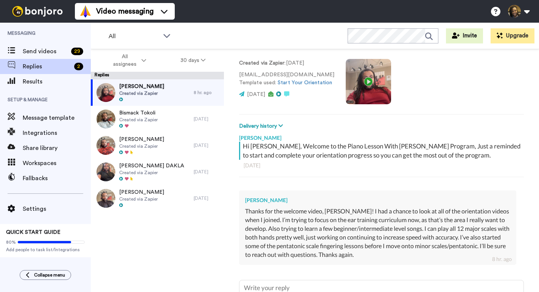
scroll to position [65, 0]
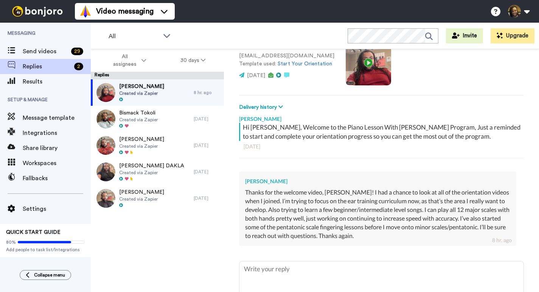
type textarea "x"
type textarea "T"
type textarea "x"
type textarea "TZ"
type textarea "x"
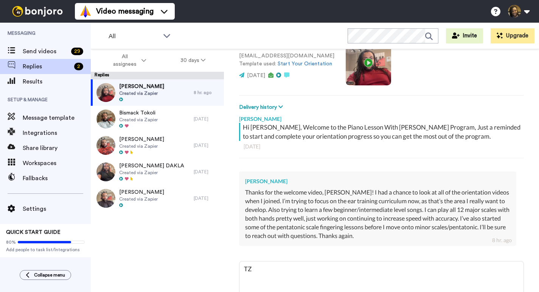
type textarea "TZh"
type textarea "x"
type textarea "TZha"
type textarea "x"
type textarea "TZhat"
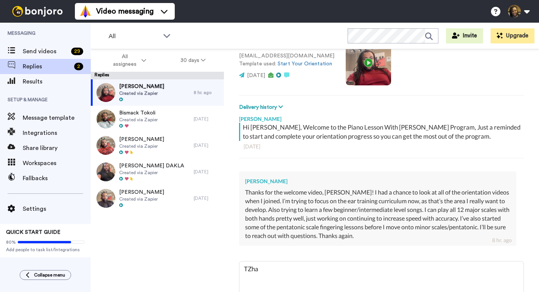
type textarea "x"
type textarea "TZhat'"
type textarea "x"
type textarea "[PERSON_NAME]'s"
type textarea "x"
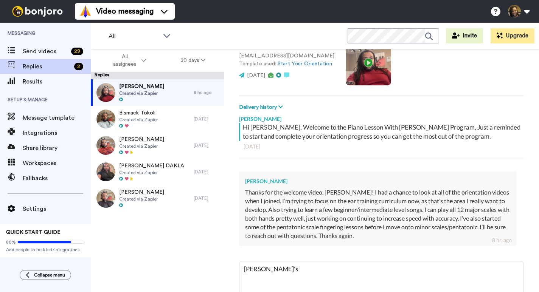
type textarea "[PERSON_NAME]'s"
type textarea "x"
type textarea "[PERSON_NAME]'s"
type textarea "x"
type textarea "TZhat'"
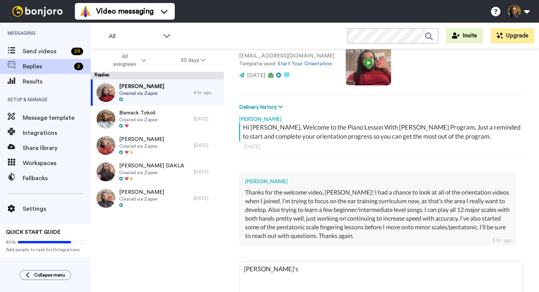
type textarea "x"
type textarea "TZhat"
type textarea "x"
type textarea "TZha"
type textarea "x"
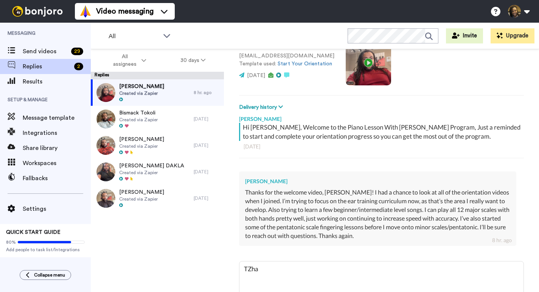
type textarea "TZh"
type textarea "x"
type textarea "TZ"
type textarea "x"
type textarea "T"
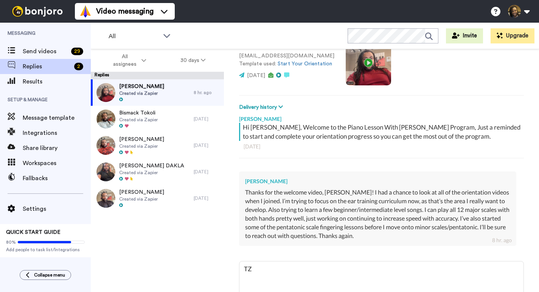
type textarea "x"
type textarea "Th"
type textarea "x"
type textarea "Tha"
type textarea "x"
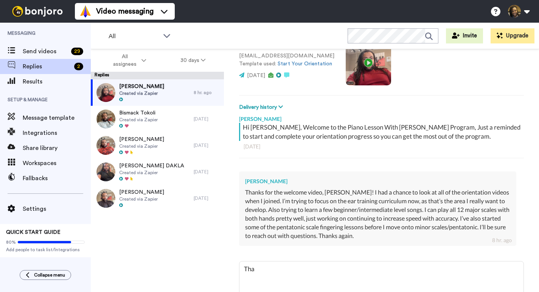
type textarea "That"
type textarea "x"
type textarea "That'"
type textarea "x"
type textarea "That's"
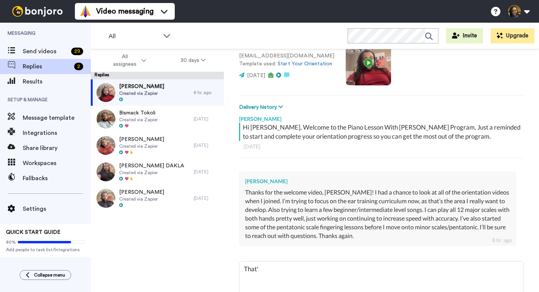
type textarea "x"
type textarea "That's"
type textarea "x"
type textarea "That's a"
type textarea "x"
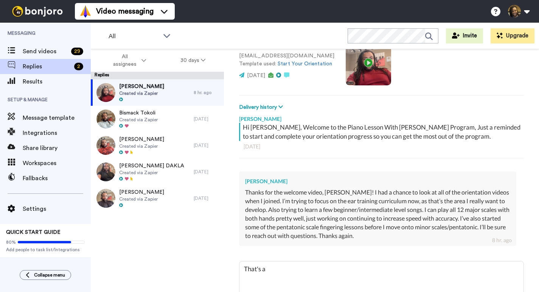
type textarea "That's as"
type textarea "x"
type textarea "That's asw"
type textarea "x"
type textarea "That's aswe"
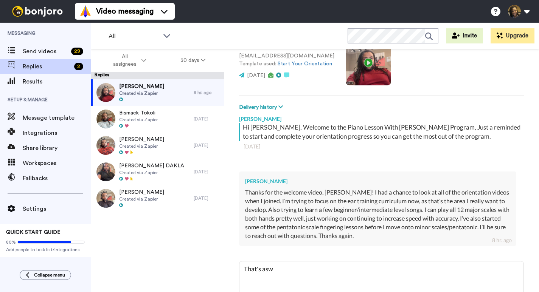
type textarea "x"
type textarea "That's aswes"
type textarea "x"
type textarea "That's asweso"
type textarea "x"
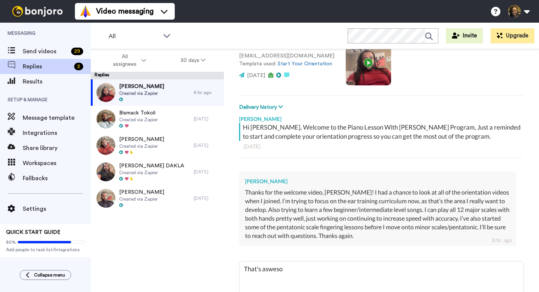
type textarea "That's aswesom"
type textarea "x"
type textarea "That's aswesome"
type textarea "x"
type textarea "That's aswesome,"
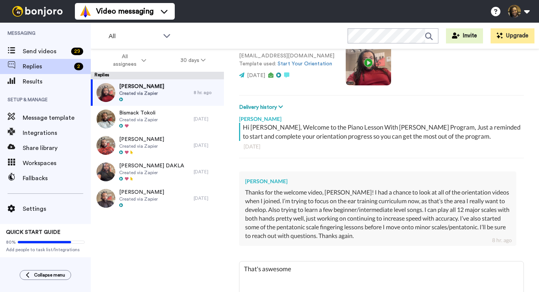
type textarea "x"
type textarea "That's aswesome,"
type textarea "x"
type textarea "That's aswesome, t"
type textarea "x"
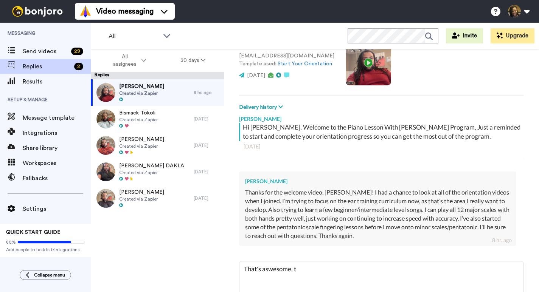
type textarea "That's aswesome, th"
type textarea "x"
type textarea "That's aswesome, tha"
type textarea "x"
type textarea "That's aswesome, than"
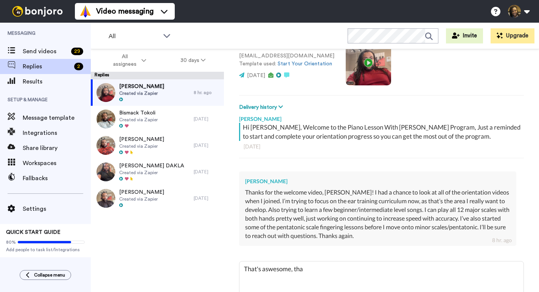
type textarea "x"
type textarea "That's aswesome, thank"
type textarea "x"
type textarea "That's aswesome, thank"
type textarea "x"
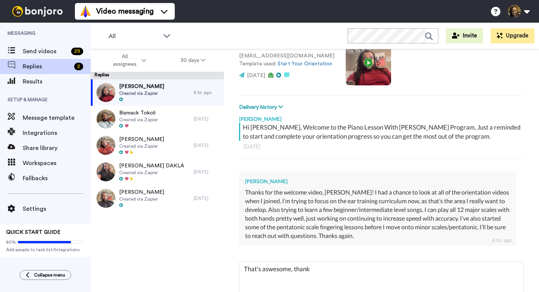
type textarea "That's aswesome, thank y"
type textarea "x"
type textarea "That's aswesome, thank [PERSON_NAME]"
type textarea "x"
type textarea "That's aswesome, thank you"
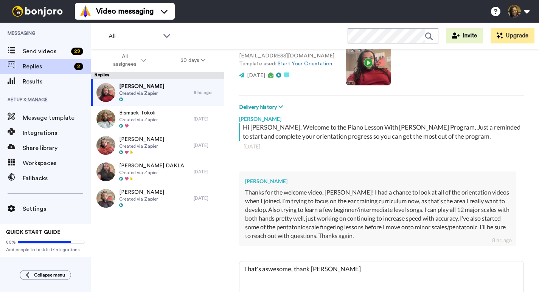
type textarea "x"
type textarea "That's aswesome, thank you"
type textarea "x"
type textarea "That's aswesome, thank you f"
type textarea "x"
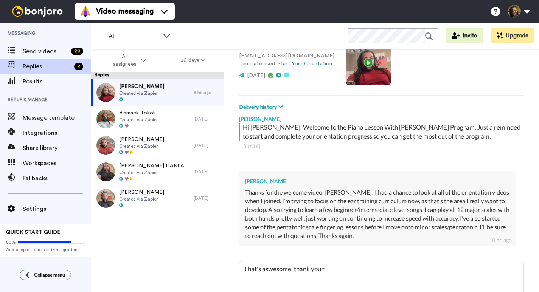
type textarea "That's aswesome, thank you fo"
type textarea "x"
type textarea "That's aswesome, thank you for"
type textarea "x"
type textarea "That's aswesome, thank you for"
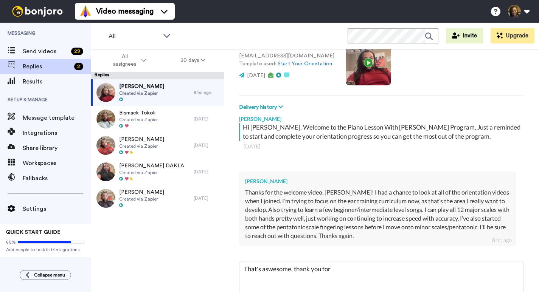
type textarea "x"
type textarea "That's aswesome, thank you for t"
type textarea "x"
type textarea "That's aswesome, thank you for th"
type textarea "x"
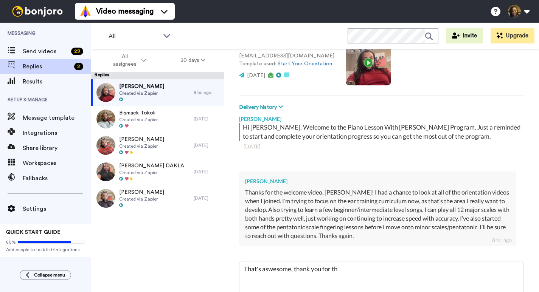
type textarea "That's aswesome, thank you for the"
type textarea "x"
type textarea "That's aswesome, thank you for the"
type textarea "x"
type textarea "That's aswesome, thank you for the u"
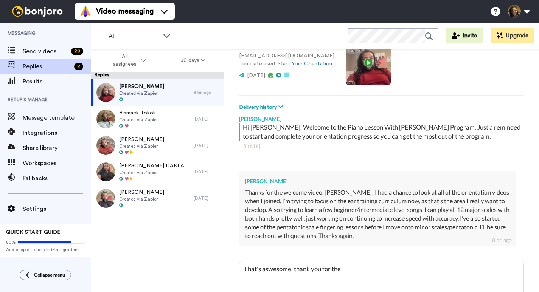
type textarea "x"
type textarea "That's aswesome, thank you for the up"
type textarea "x"
type textarea "That's aswesome, thank you for the upd"
type textarea "x"
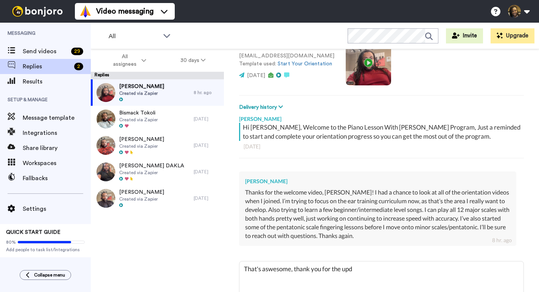
type textarea "That's aswesome, thank you for the upda"
type textarea "x"
type textarea "That's aswesome, thank you for the updat"
type textarea "x"
type textarea "That's aswesome, thank you for the update"
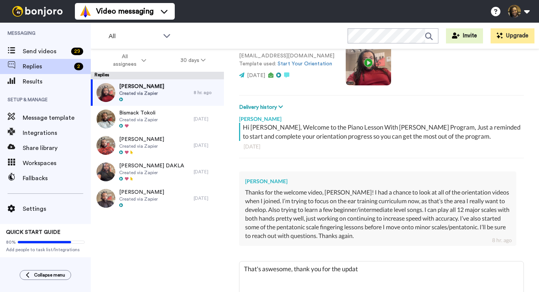
type textarea "x"
type textarea "That's aswesome, thank you for the update,"
type textarea "x"
type textarea "That's aswesome, thank you for the update,"
type textarea "x"
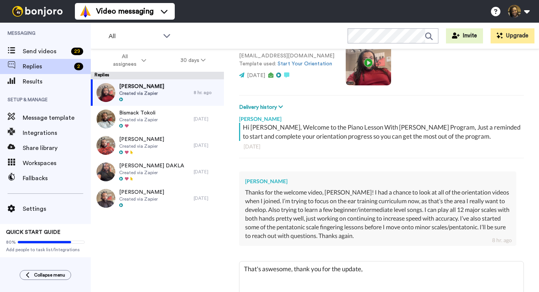
type textarea "That's aswesome, thank you for the update, a"
type textarea "x"
type textarea "That's aswesome, thank you for the update, an"
type textarea "x"
type textarea "That's aswesome, thank you for the update, and"
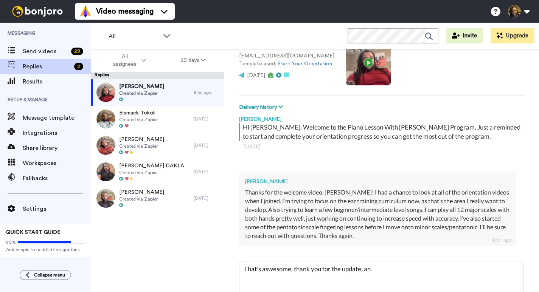
type textarea "x"
type textarea "That's aswesome, thank you for the update, and"
type textarea "x"
type textarea "That's aswesome, thank you for the update, and k"
type textarea "x"
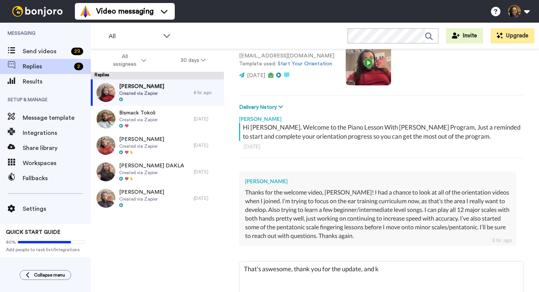
type textarea "That's aswesome, thank you for the update, and [PERSON_NAME]"
type textarea "x"
type textarea "That's aswesome, thank you for the update, and [PERSON_NAME]"
type textarea "x"
type textarea "That's aswesome, thank you for the update, and keep"
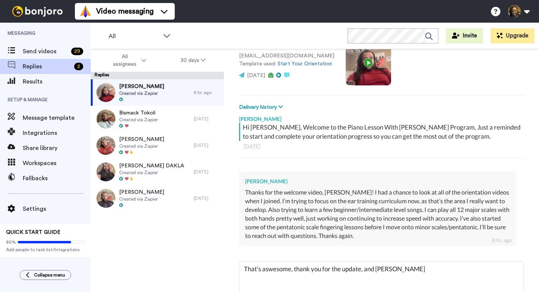
type textarea "x"
type textarea "That's aswesome, thank you for the update, and keep"
type textarea "x"
type textarea "That's aswesome, thank you for the update, and keep u"
type textarea "x"
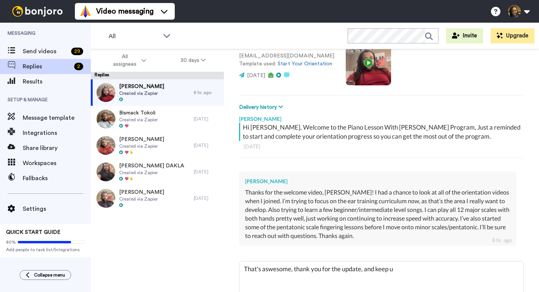
type textarea "That's aswesome, thank you for the update, and keep up"
type textarea "x"
type textarea "That's aswesome, thank you for the update, and keep up"
type textarea "x"
type textarea "That's aswesome, thank you for the update, and keep up t"
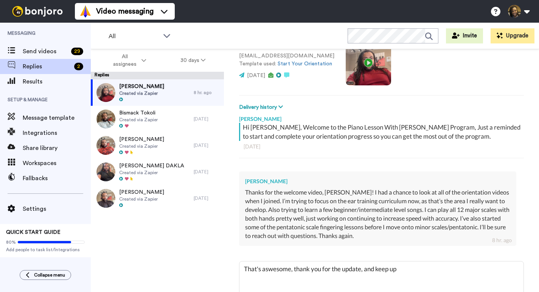
type textarea "x"
type textarea "That's aswesome, thank you for the update, and keep up th"
type textarea "x"
type textarea "That's aswesome, thank you for the update, and keep up the"
type textarea "x"
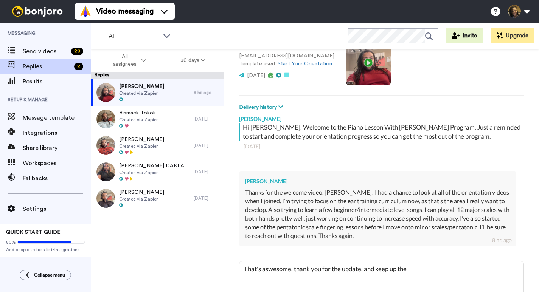
type textarea "That's aswesome, thank you for the update, and keep up the"
type textarea "x"
type textarea "That's aswesome, thank you for the update, and keep up the g"
type textarea "x"
type textarea "That's aswesome, thank you for the update, and keep up the go"
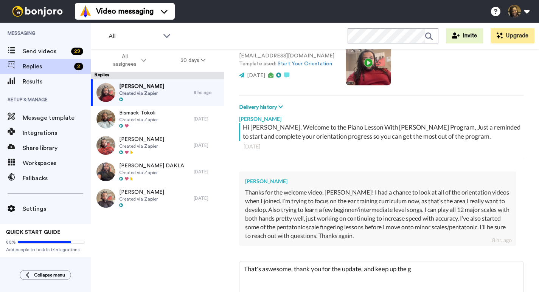
type textarea "x"
type textarea "That's aswesome, thank you for the update, and keep up the goo"
type textarea "x"
type textarea "That's aswesome, thank you for the update, and keep up the good"
type textarea "x"
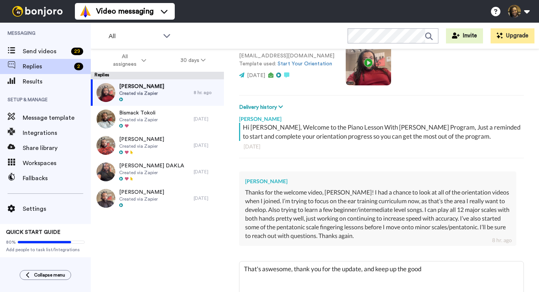
type textarea "That's aswesome, thank you for the update, and keep up the good"
type textarea "x"
type textarea "That's aswesome, thank you for the update, and keep up the good w"
type textarea "x"
type textarea "That's aswesome, thank you for the update, and keep up the good wo"
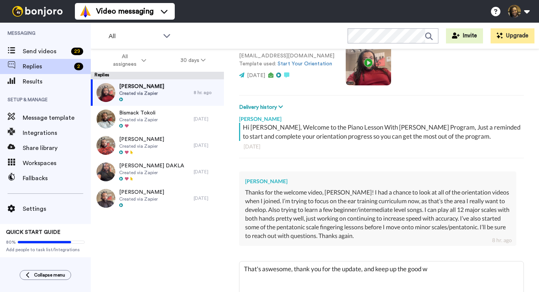
type textarea "x"
type textarea "That's aswesome, thank you for the update, and keep up the good wor"
type textarea "x"
type textarea "That's aswesome, thank you for the update, and keep up the good work"
type textarea "x"
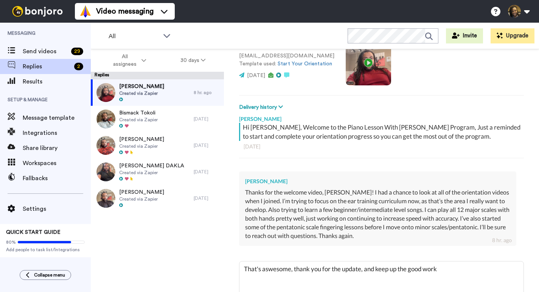
type textarea "That's aswesome, thank you for the update, and keep up the good work."
type textarea "x"
type textarea "That's aswesome, thank you for the update, and keep up the good work."
type textarea "x"
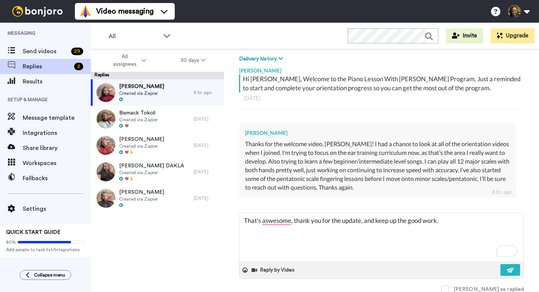
scroll to position [115, 0]
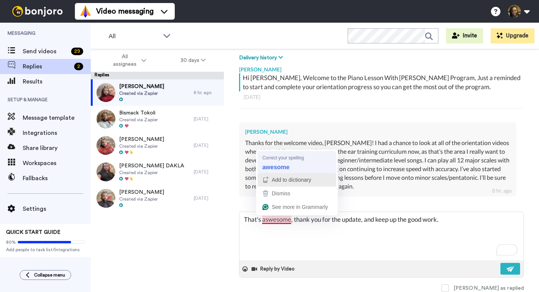
type textarea "That's awesome, thank you for the update, and keep up the good work."
type textarea "x"
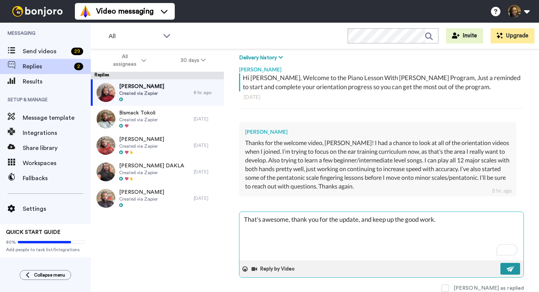
type textarea "That's awesome, thank you for the update, and keep up the good work."
click at [510, 267] on img at bounding box center [510, 269] width 8 height 6
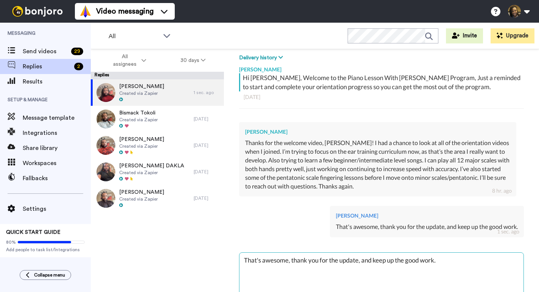
type textarea "x"
